Goal: Information Seeking & Learning: Learn about a topic

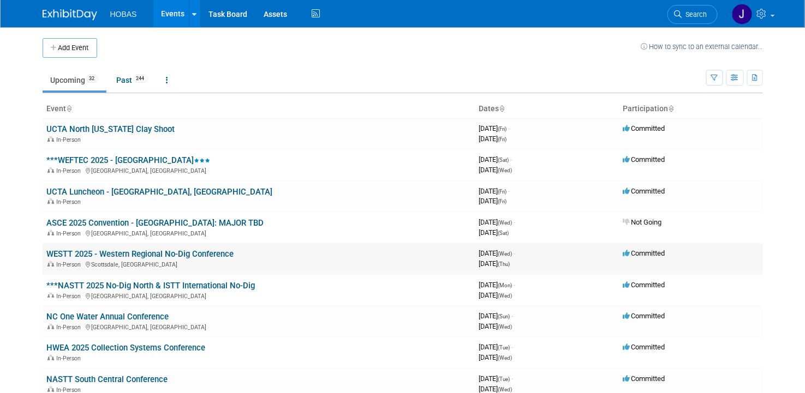
click at [154, 249] on link "WESTT 2025 - Western Regional No-Dig Conference" at bounding box center [140, 254] width 187 height 10
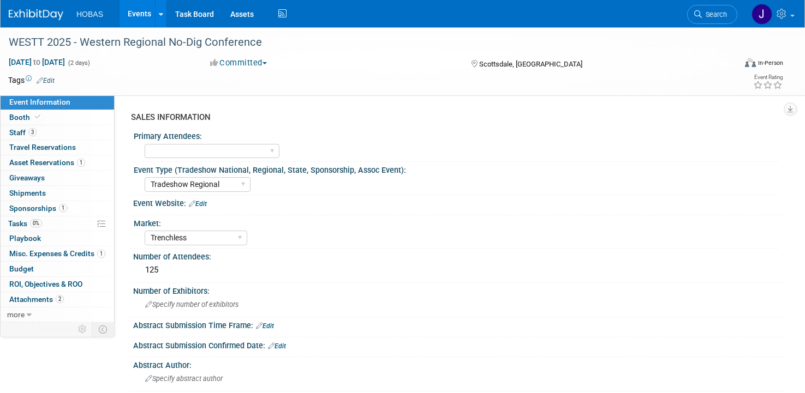
select select "Tradeshow Regional"
select select "Trenchless"
select select "Exhibiting and Sponsoring"
click at [34, 161] on span "Asset Reservations 1" at bounding box center [47, 162] width 76 height 9
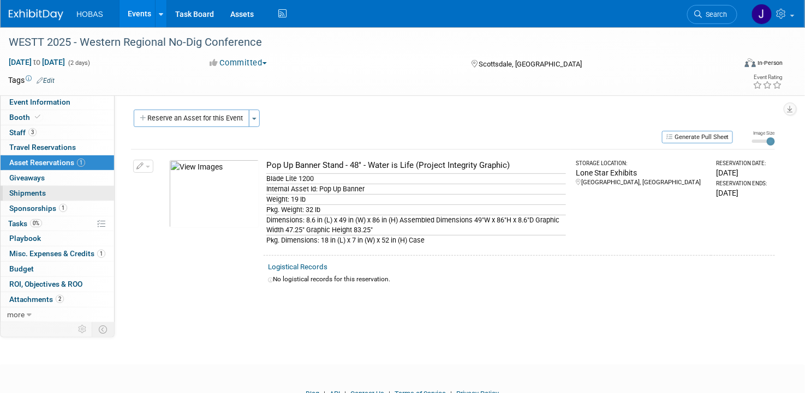
click at [39, 189] on span "Shipments 0" at bounding box center [27, 193] width 37 height 9
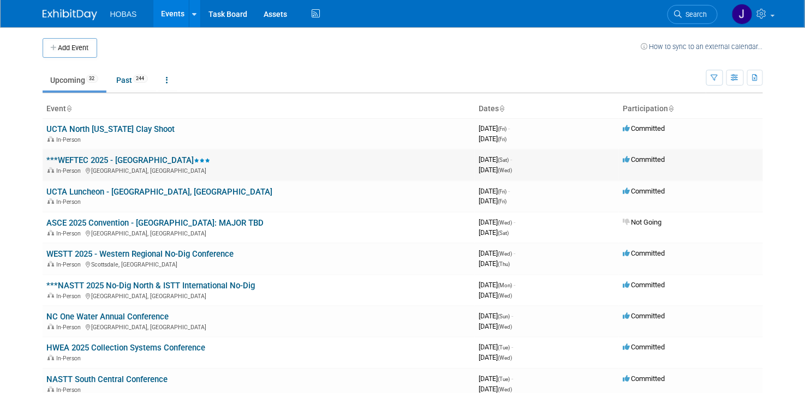
click at [101, 153] on td "***WEFTEC 2025 - Chicago In-Person Chicago, IL" at bounding box center [259, 164] width 432 height 31
click at [101, 160] on link "***WEFTEC 2025 - [GEOGRAPHIC_DATA]" at bounding box center [129, 160] width 164 height 10
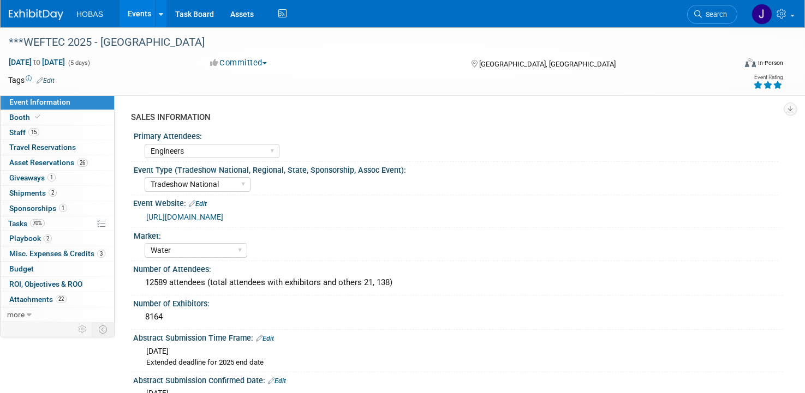
select select "Engineers"
select select "Tradeshow National"
select select "Water"
select select "Exhibiting and Sponsoring"
click at [44, 298] on span "Attachments 22" at bounding box center [37, 299] width 57 height 9
